Goal: Information Seeking & Learning: Check status

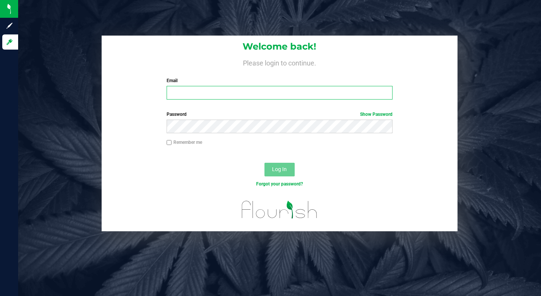
type input "[EMAIL_ADDRESS][DOMAIN_NAME]"
click at [223, 98] on input "[EMAIL_ADDRESS][DOMAIN_NAME]" at bounding box center [280, 93] width 226 height 14
click at [215, 91] on input "[EMAIL_ADDRESS][DOMAIN_NAME]" at bounding box center [280, 93] width 226 height 14
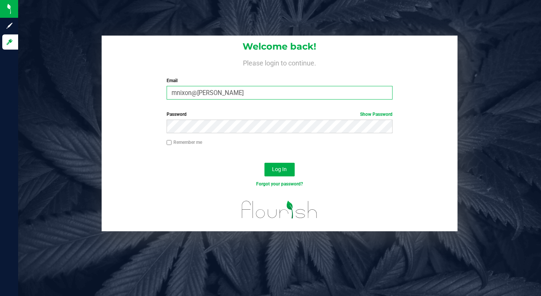
type input "[EMAIL_ADDRESS][DOMAIN_NAME]"
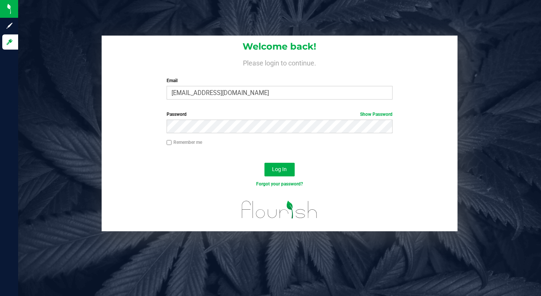
click at [165, 143] on div "Remember me" at bounding box center [279, 143] width 237 height 9
click at [171, 145] on input "Remember me" at bounding box center [169, 142] width 5 height 5
checkbox input "true"
click at [274, 167] on span "Log In" at bounding box center [279, 169] width 15 height 6
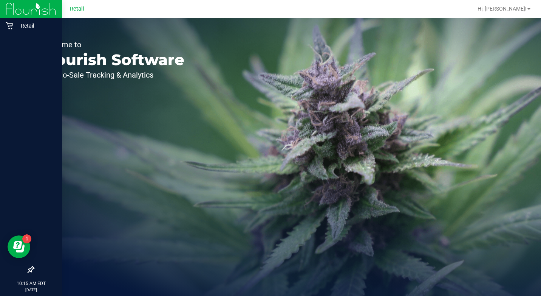
click at [15, 9] on img at bounding box center [31, 9] width 51 height 18
click at [22, 22] on p "Retail" at bounding box center [35, 25] width 45 height 9
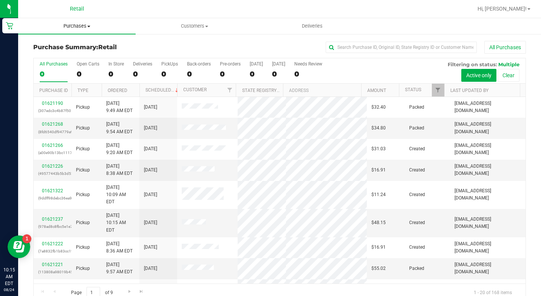
click at [83, 25] on span "Purchases" at bounding box center [77, 26] width 118 height 7
click at [82, 60] on li "All purchases" at bounding box center [77, 63] width 118 height 9
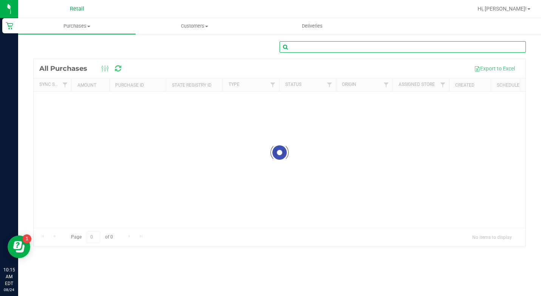
click at [349, 46] on input "text" at bounding box center [403, 46] width 246 height 11
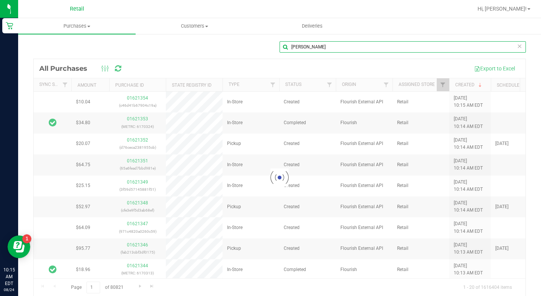
type input "[PERSON_NAME]"
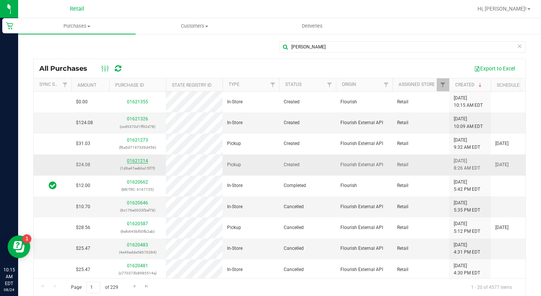
click at [135, 161] on link "01621214" at bounding box center [137, 160] width 21 height 5
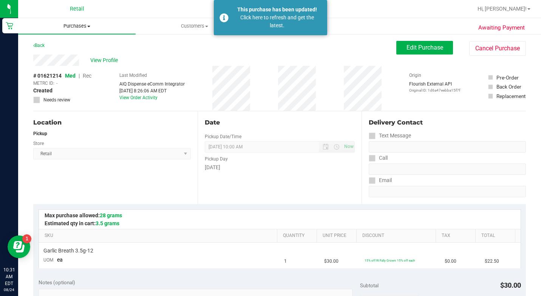
click at [83, 26] on span "Purchases" at bounding box center [77, 26] width 118 height 7
click at [88, 64] on li "All purchases" at bounding box center [77, 63] width 118 height 9
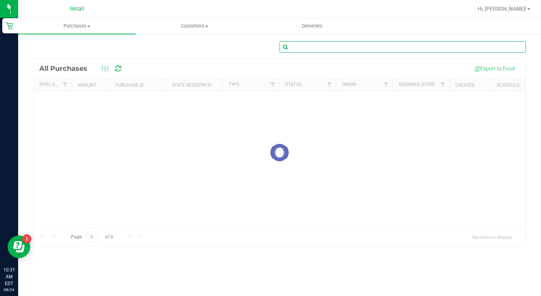
click at [373, 49] on input "text" at bounding box center [403, 46] width 246 height 11
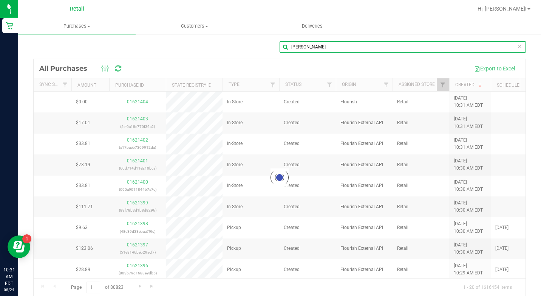
type input "[PERSON_NAME]"
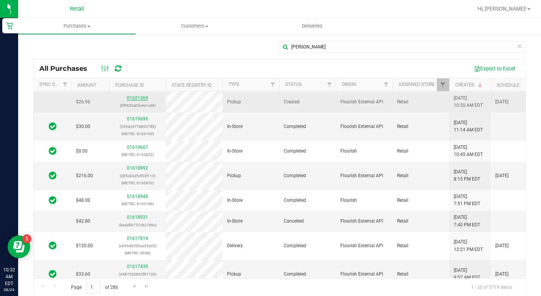
click at [140, 98] on link "01621369" at bounding box center [137, 97] width 21 height 5
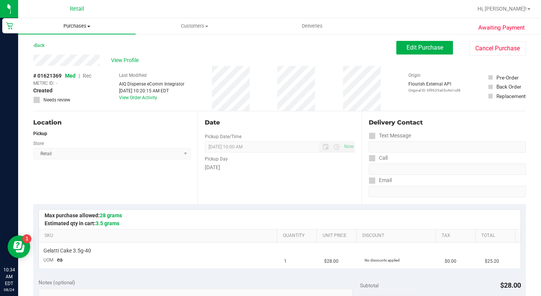
click at [88, 25] on span "Purchases" at bounding box center [77, 26] width 118 height 7
click at [73, 66] on li "All purchases" at bounding box center [77, 63] width 118 height 9
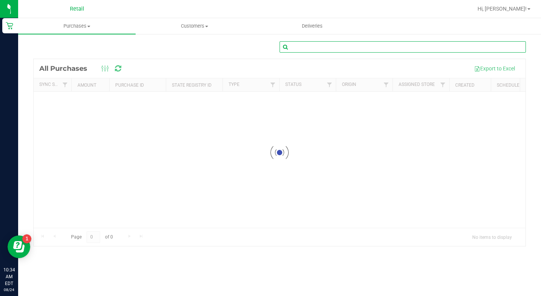
click at [308, 48] on input "text" at bounding box center [403, 46] width 246 height 11
type input "champ"
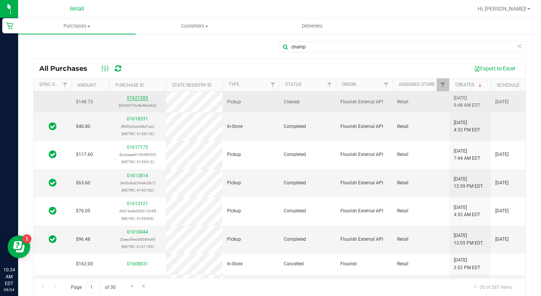
drag, startPoint x: 138, startPoint y: 91, endPoint x: 141, endPoint y: 96, distance: 5.8
click at [139, 93] on div "All Purchases Export to Excel Sync Status Amount Purchase ID State Registry ID …" at bounding box center [279, 178] width 493 height 238
click at [143, 98] on link "01621285" at bounding box center [137, 97] width 21 height 5
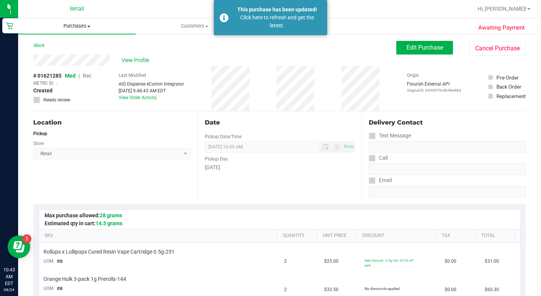
click at [88, 26] on span at bounding box center [88, 27] width 3 height 2
click at [71, 63] on span "All purchases" at bounding box center [45, 63] width 54 height 6
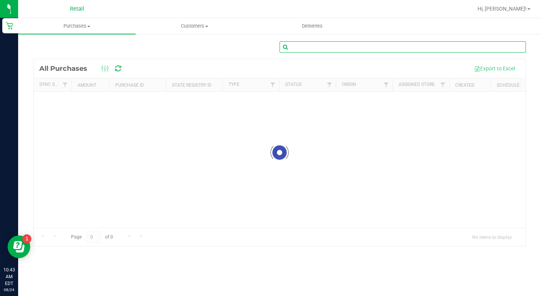
click at [321, 48] on input "text" at bounding box center [403, 46] width 246 height 11
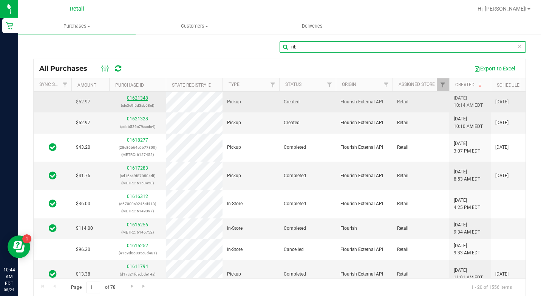
type input "rib"
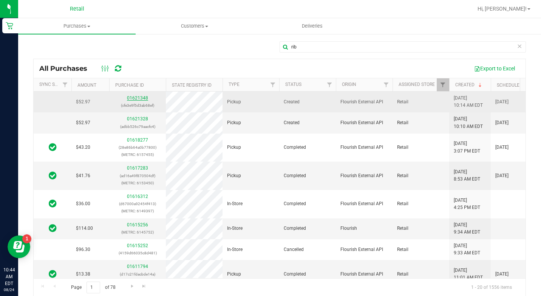
click at [141, 98] on link "01621348" at bounding box center [137, 97] width 21 height 5
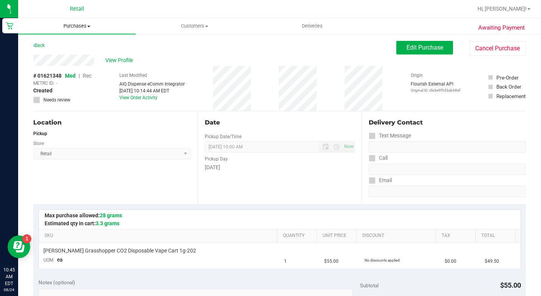
click at [80, 22] on uib-tab-heading "Purchases Summary of purchases Fulfillment All purchases" at bounding box center [77, 26] width 118 height 16
click at [68, 64] on span "All purchases" at bounding box center [45, 63] width 54 height 6
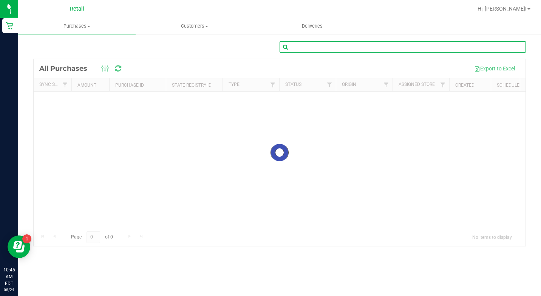
click at [313, 51] on input "text" at bounding box center [403, 46] width 246 height 11
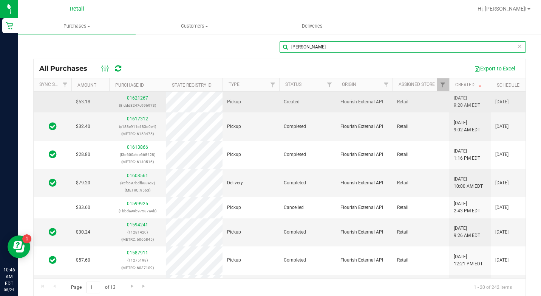
type input "[PERSON_NAME]"
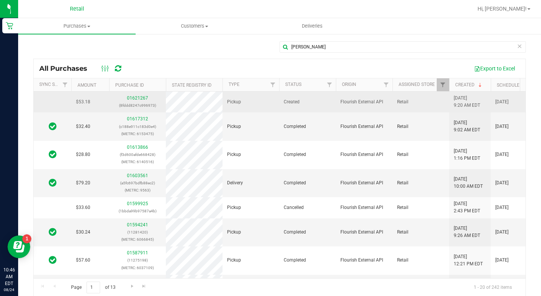
click at [135, 95] on div "01621267 (8fddd8247c996973)" at bounding box center [138, 102] width 48 height 14
click at [135, 95] on link "01621267" at bounding box center [137, 97] width 21 height 5
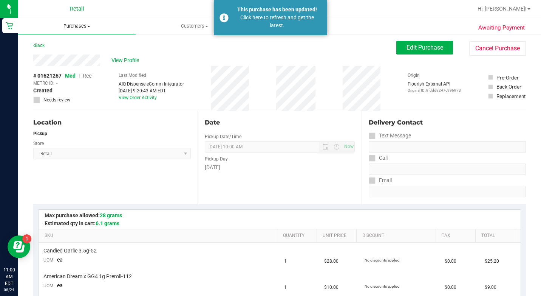
click at [90, 26] on span at bounding box center [88, 27] width 3 height 2
click at [71, 65] on span "All purchases" at bounding box center [45, 63] width 54 height 6
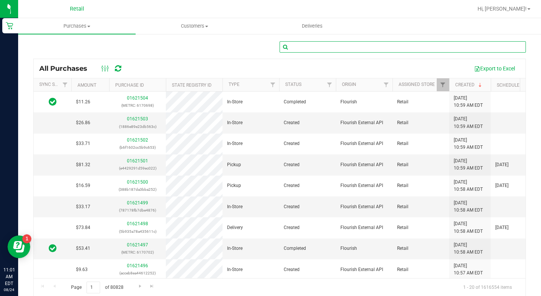
click at [303, 44] on input "text" at bounding box center [403, 46] width 246 height 11
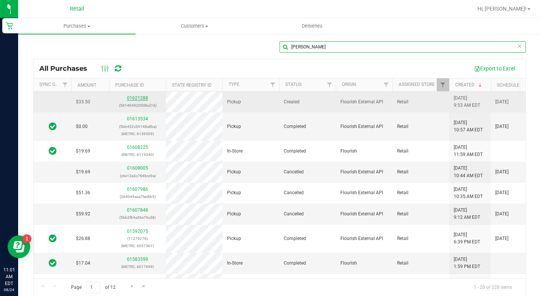
type input "[PERSON_NAME]"
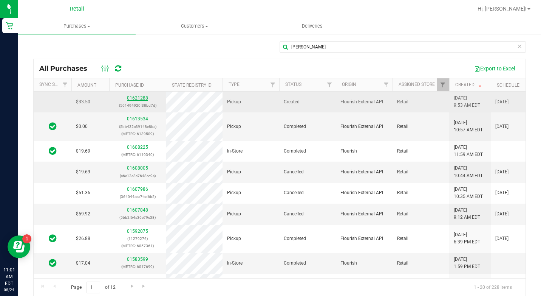
click at [132, 100] on link "01621288" at bounding box center [137, 97] width 21 height 5
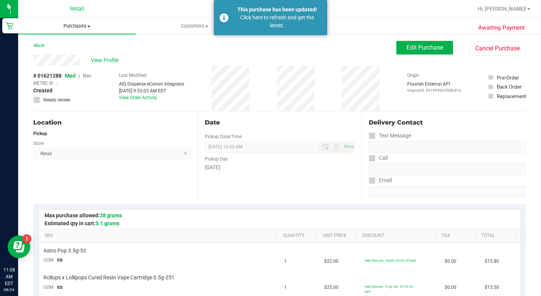
click at [85, 26] on span "Purchases" at bounding box center [77, 26] width 118 height 7
click at [72, 64] on li "All purchases" at bounding box center [77, 63] width 118 height 9
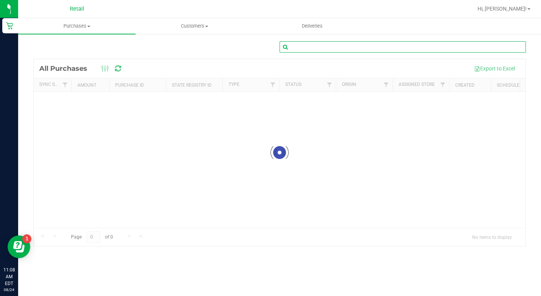
click at [301, 48] on input "text" at bounding box center [403, 46] width 246 height 11
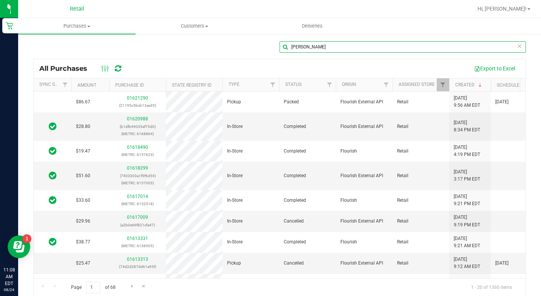
scroll to position [0, 85]
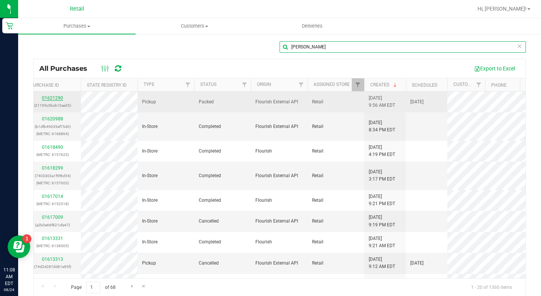
type input "[PERSON_NAME]"
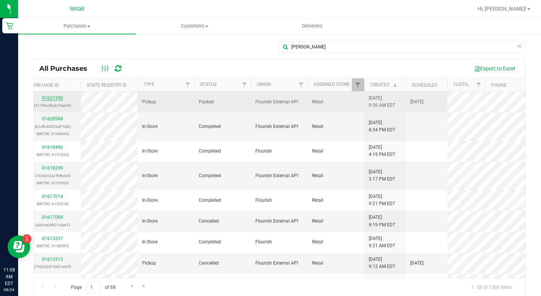
click at [59, 96] on link "01621290" at bounding box center [52, 97] width 21 height 5
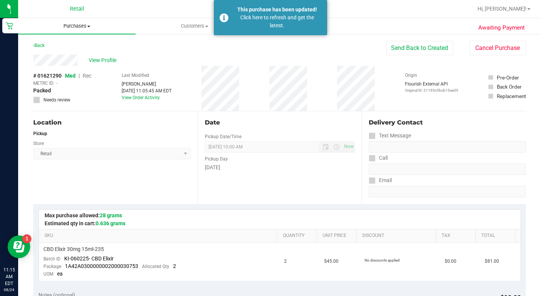
click at [84, 27] on span "Purchases" at bounding box center [77, 26] width 118 height 7
click at [65, 64] on span "All purchases" at bounding box center [45, 63] width 54 height 6
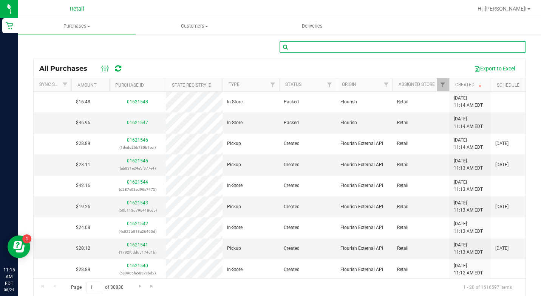
click at [294, 50] on input "text" at bounding box center [403, 46] width 246 height 11
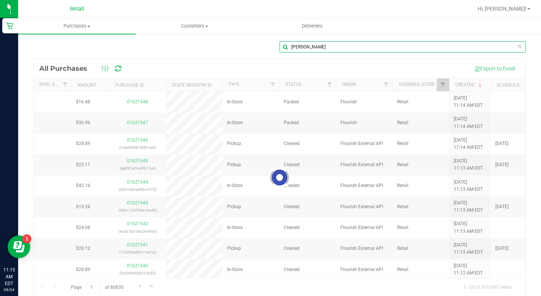
type input "[PERSON_NAME]"
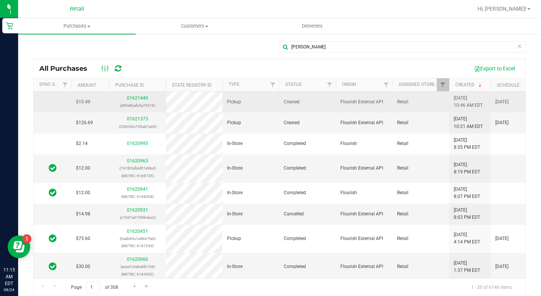
click at [145, 95] on div "01621449 (c85e6bafc3a76516)" at bounding box center [138, 102] width 48 height 14
click at [142, 100] on link "01621449" at bounding box center [137, 97] width 21 height 5
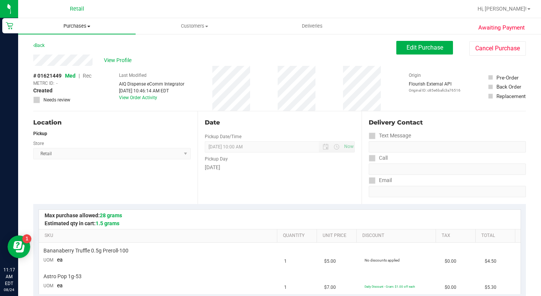
click at [87, 23] on span "Purchases" at bounding box center [77, 26] width 118 height 7
click at [74, 61] on li "All purchases" at bounding box center [77, 63] width 118 height 9
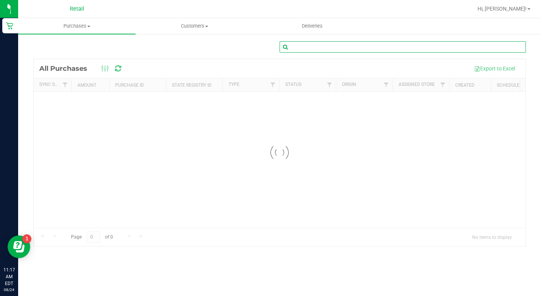
click at [305, 50] on input "text" at bounding box center [403, 46] width 246 height 11
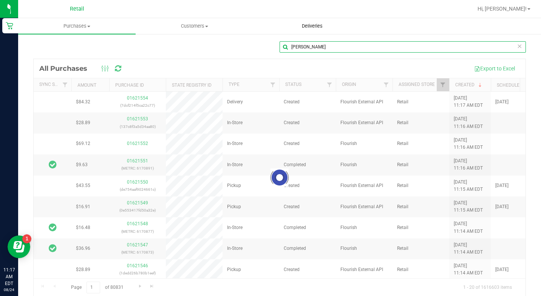
type input "[PERSON_NAME]"
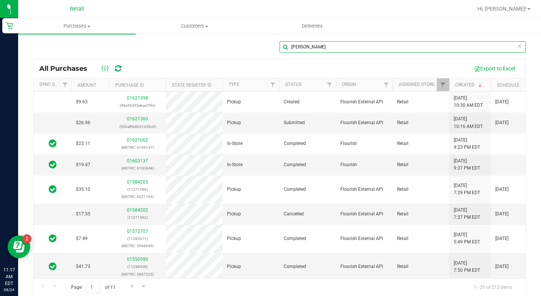
click at [296, 50] on input "[PERSON_NAME]" at bounding box center [403, 46] width 246 height 11
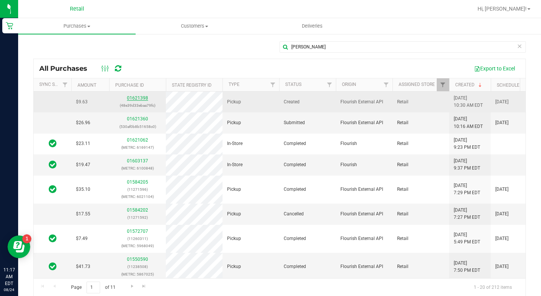
click at [140, 98] on link "01621398" at bounding box center [137, 97] width 21 height 5
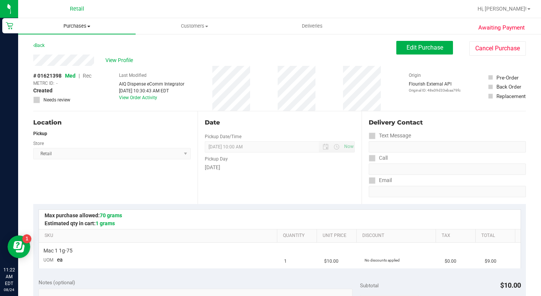
click at [82, 26] on span "Purchases" at bounding box center [77, 26] width 118 height 7
click at [82, 64] on li "All purchases" at bounding box center [77, 63] width 118 height 9
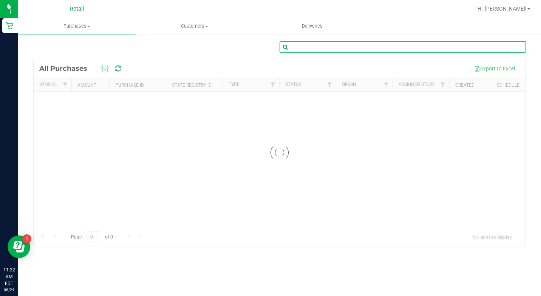
click at [304, 51] on input "text" at bounding box center [403, 46] width 246 height 11
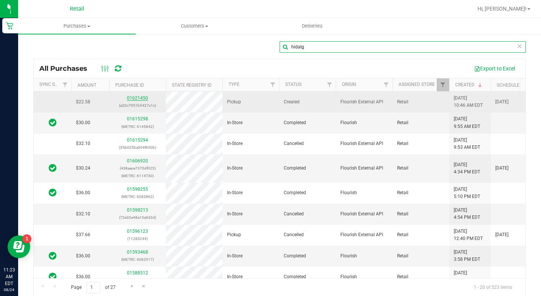
type input "hidalg"
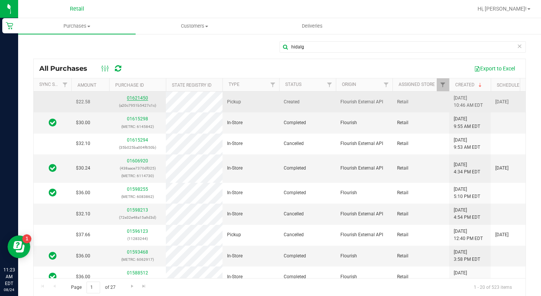
click at [140, 99] on link "01621450" at bounding box center [137, 97] width 21 height 5
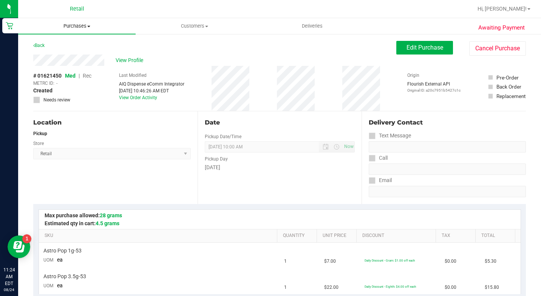
click at [79, 28] on span "Purchases" at bounding box center [77, 26] width 118 height 7
click at [78, 67] on li "All purchases" at bounding box center [77, 63] width 118 height 9
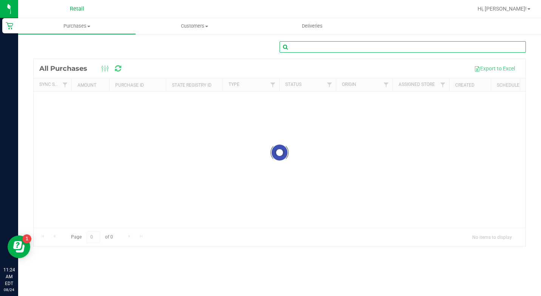
click at [296, 46] on input "text" at bounding box center [403, 46] width 246 height 11
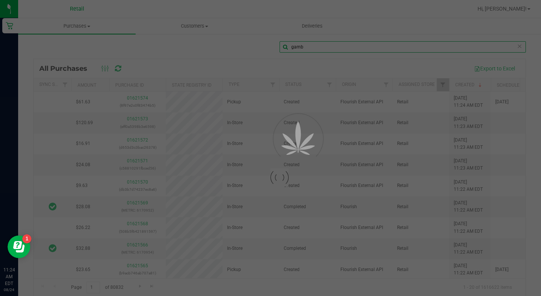
type input "gamb"
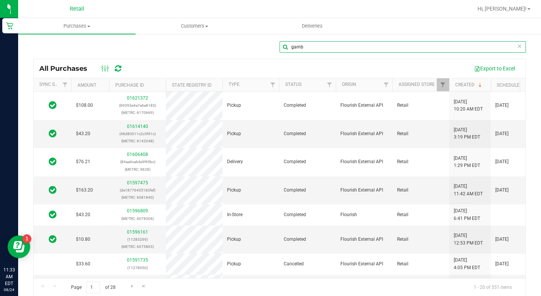
click at [303, 46] on input "gamb" at bounding box center [403, 46] width 246 height 11
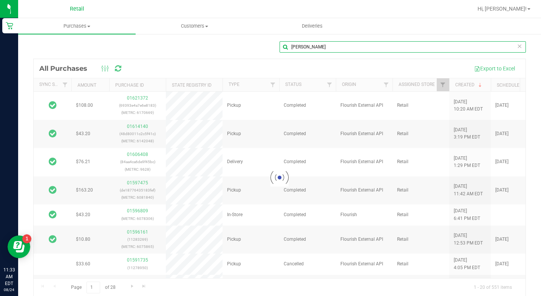
type input "[PERSON_NAME]"
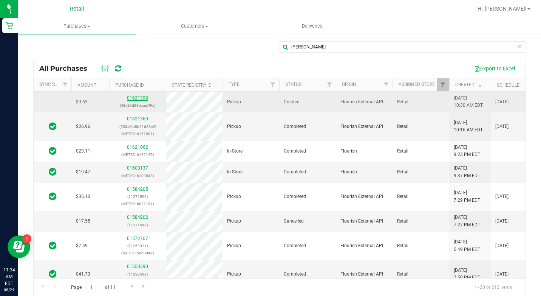
click at [130, 98] on link "01621398" at bounding box center [137, 97] width 21 height 5
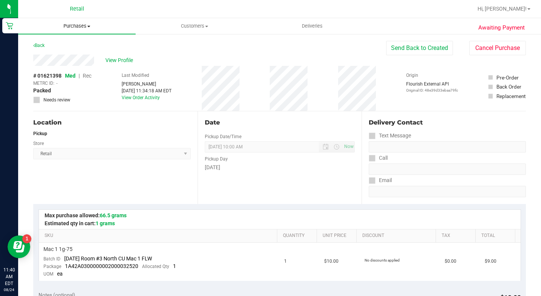
click at [75, 23] on span "Purchases" at bounding box center [77, 26] width 118 height 7
click at [64, 60] on li "All purchases" at bounding box center [77, 63] width 118 height 9
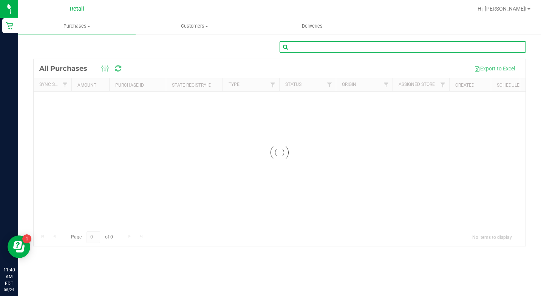
click at [365, 45] on input "text" at bounding box center [403, 46] width 246 height 11
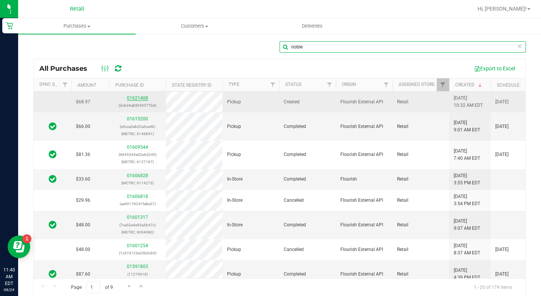
type input "noble"
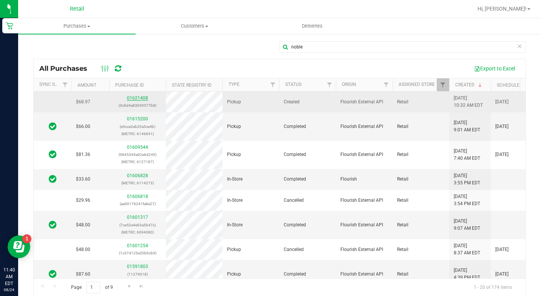
click at [139, 99] on link "01621408" at bounding box center [137, 97] width 21 height 5
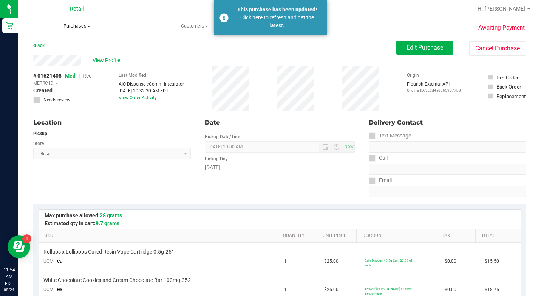
click at [67, 24] on span "Purchases" at bounding box center [77, 26] width 118 height 7
click at [73, 64] on li "All purchases" at bounding box center [77, 63] width 118 height 9
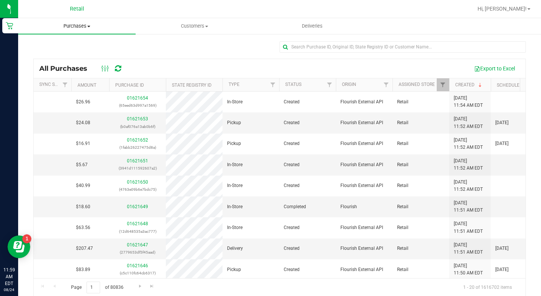
click at [76, 21] on uib-tab-heading "Purchases Summary of purchases Fulfillment All purchases" at bounding box center [77, 26] width 118 height 16
click at [67, 63] on span "All purchases" at bounding box center [45, 63] width 54 height 6
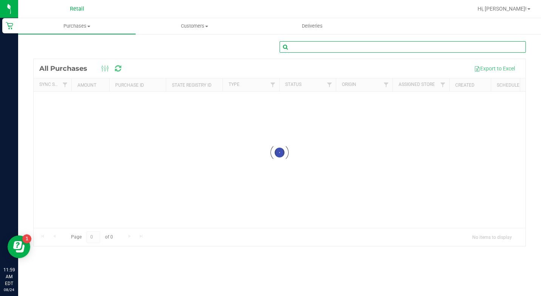
click at [301, 49] on input "text" at bounding box center [403, 46] width 246 height 11
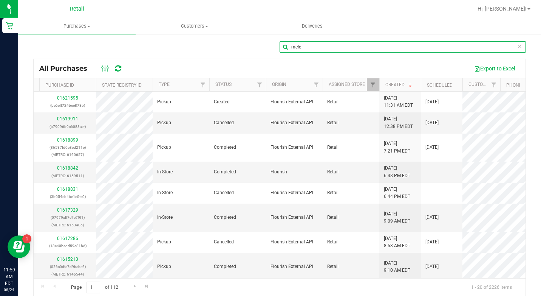
scroll to position [0, 77]
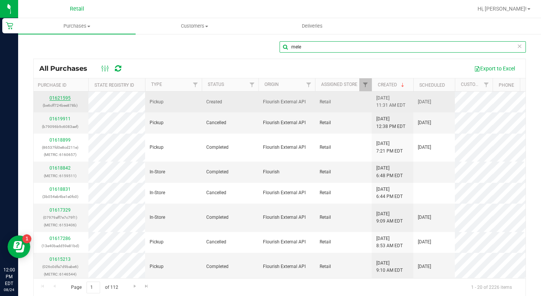
type input "mele"
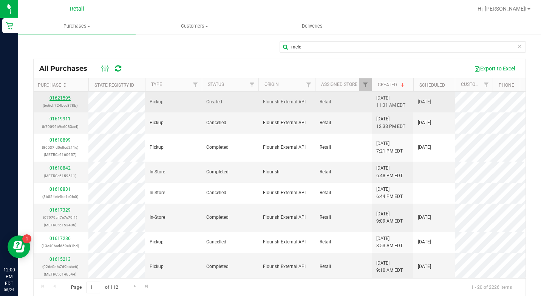
click at [60, 97] on link "01621595" at bounding box center [60, 97] width 21 height 5
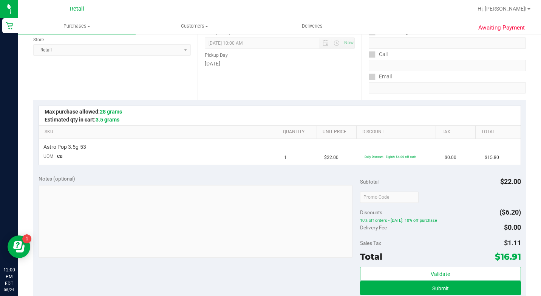
scroll to position [151, 0]
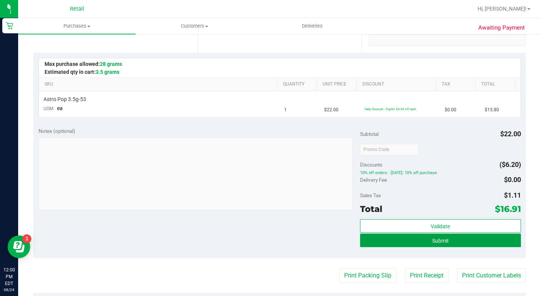
click at [380, 239] on button "Submit" at bounding box center [440, 240] width 161 height 14
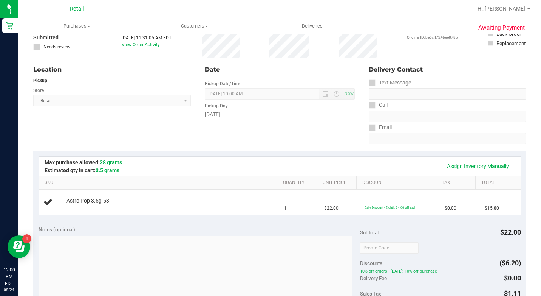
scroll to position [0, 0]
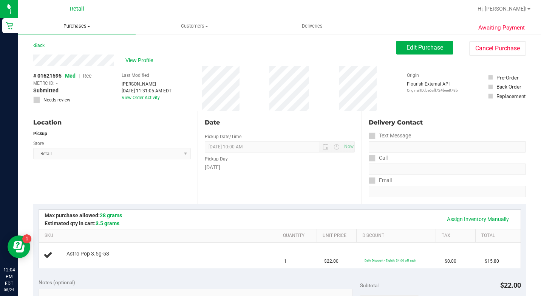
drag, startPoint x: 68, startPoint y: 25, endPoint x: 76, endPoint y: 38, distance: 15.1
click at [68, 25] on span "Purchases" at bounding box center [77, 26] width 118 height 7
click at [67, 63] on span "All purchases" at bounding box center [45, 63] width 54 height 6
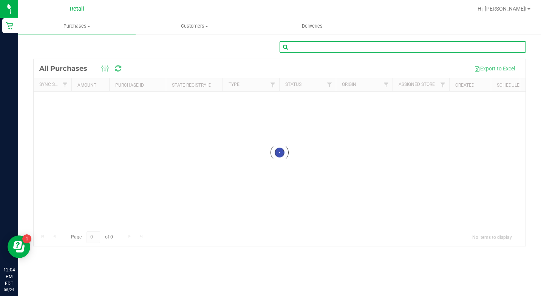
click at [378, 46] on input "text" at bounding box center [403, 46] width 246 height 11
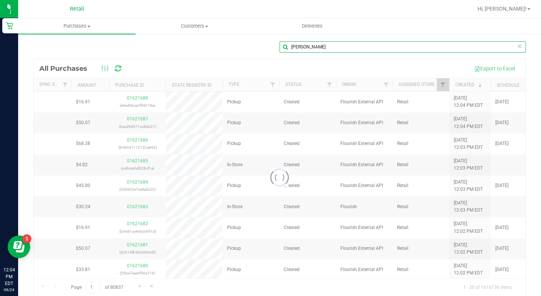
type input "[PERSON_NAME]"
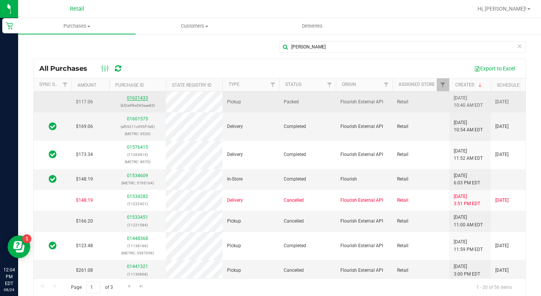
click at [133, 95] on link "01621433" at bounding box center [137, 97] width 21 height 5
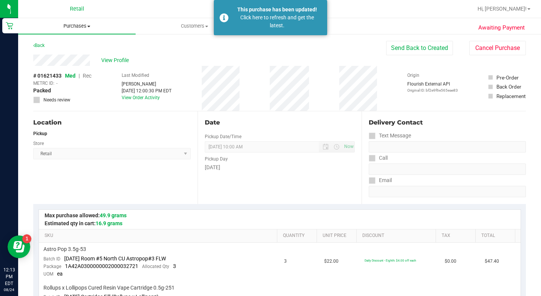
click at [72, 23] on span "Purchases" at bounding box center [77, 26] width 118 height 7
click at [84, 24] on span "Purchases" at bounding box center [77, 26] width 118 height 7
click at [70, 25] on span "Purchases" at bounding box center [77, 26] width 118 height 7
click at [59, 65] on span "All purchases" at bounding box center [45, 63] width 54 height 6
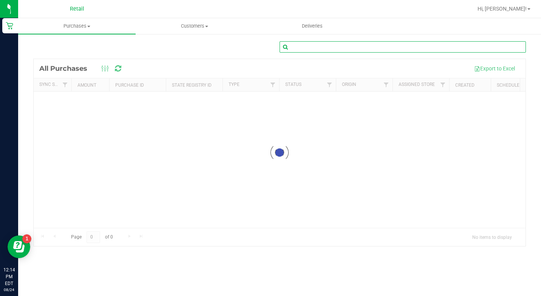
click at [375, 50] on input "text" at bounding box center [403, 46] width 246 height 11
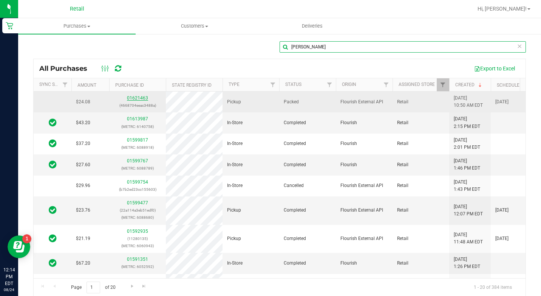
type input "[PERSON_NAME]"
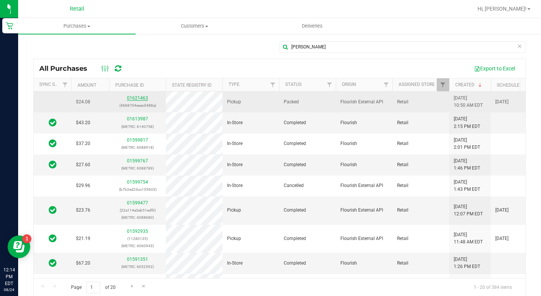
click at [136, 98] on link "01621463" at bounding box center [137, 97] width 21 height 5
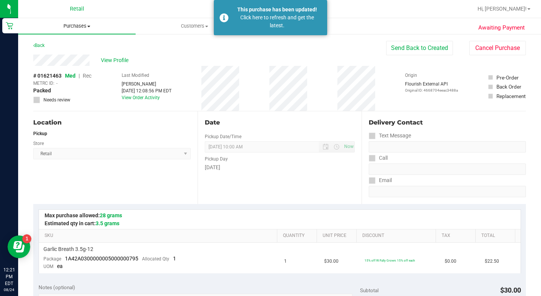
click at [87, 31] on uib-tab-heading "Purchases Summary of purchases Fulfillment All purchases" at bounding box center [77, 26] width 118 height 16
click at [74, 65] on li "All purchases" at bounding box center [77, 63] width 118 height 9
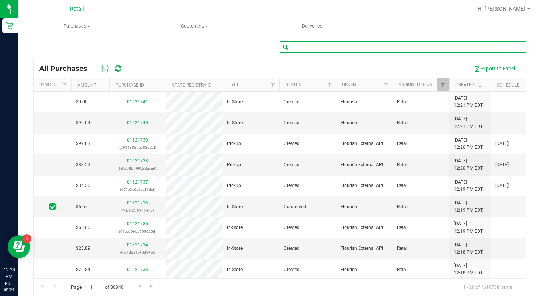
click at [302, 50] on input "text" at bounding box center [403, 46] width 246 height 11
type input "short"
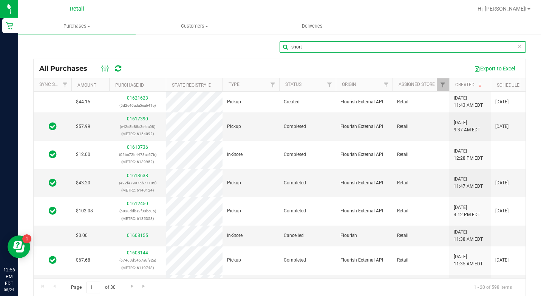
click at [316, 45] on input "short" at bounding box center [403, 46] width 246 height 11
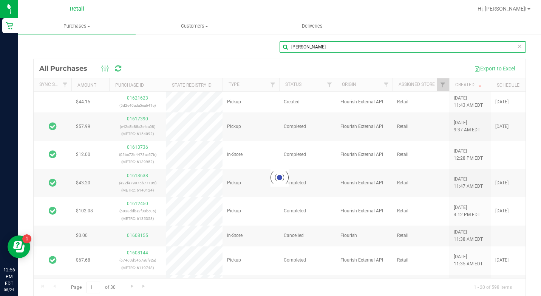
type input "[PERSON_NAME]"
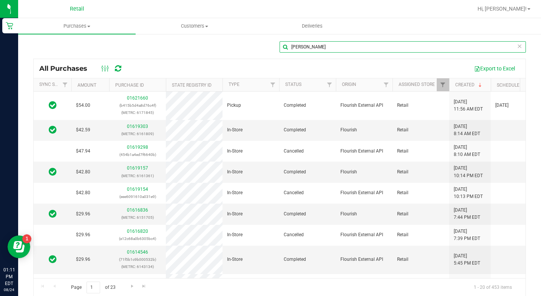
click at [301, 44] on input "[PERSON_NAME]" at bounding box center [403, 46] width 246 height 11
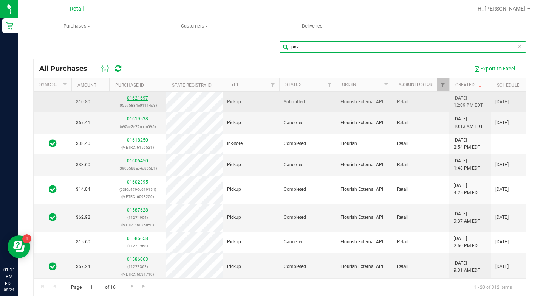
type input "paz"
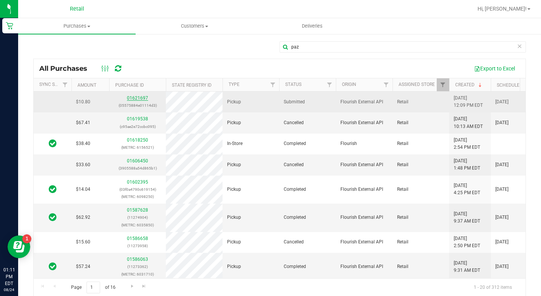
click at [136, 98] on link "01621697" at bounding box center [137, 97] width 21 height 5
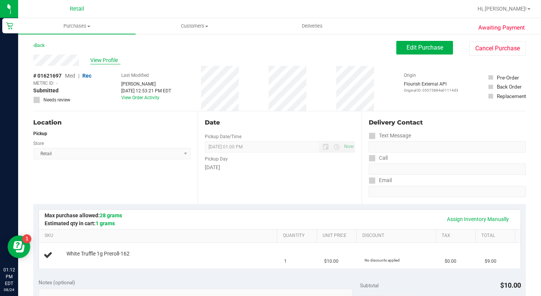
click at [106, 60] on span "View Profile" at bounding box center [105, 60] width 30 height 8
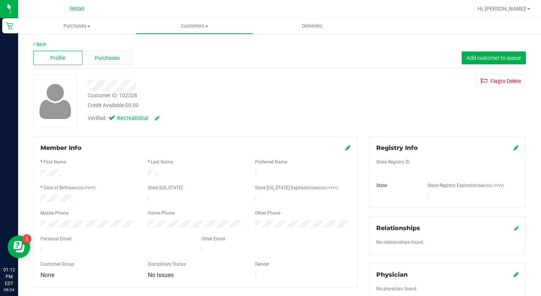
click at [109, 56] on span "Purchases" at bounding box center [107, 58] width 25 height 8
